Goal: Task Accomplishment & Management: Manage account settings

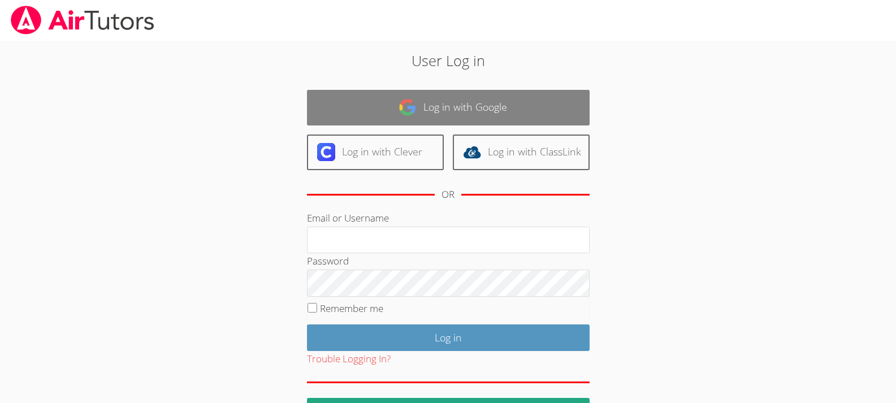
type input "kendrabyrd@airtutors.org"
click at [488, 106] on link "Log in with Google" at bounding box center [448, 108] width 283 height 36
